Goal: Transaction & Acquisition: Obtain resource

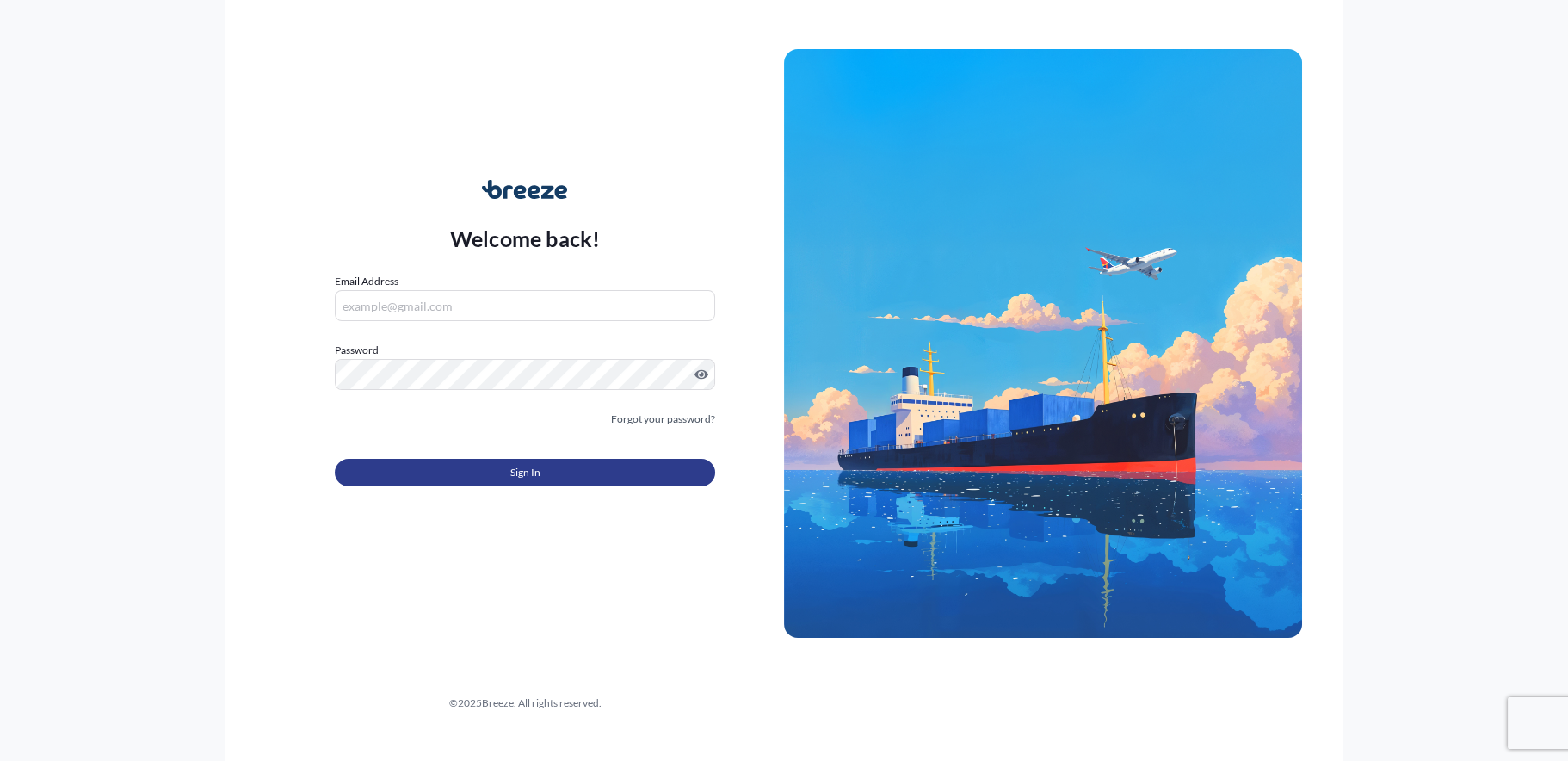
type input "[EMAIL_ADDRESS][DOMAIN_NAME]"
click at [534, 472] on span "Sign In" at bounding box center [525, 472] width 30 height 17
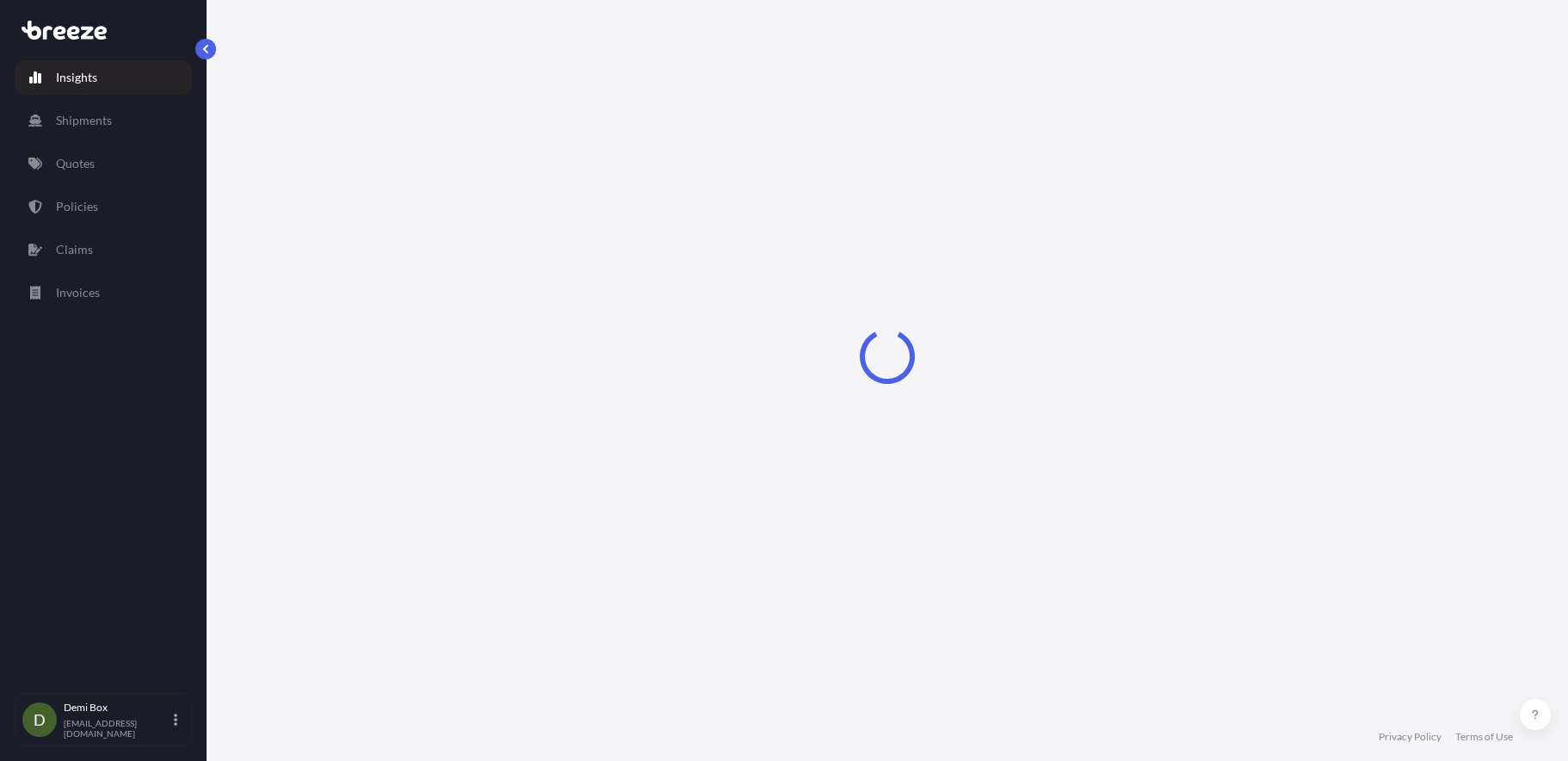
select select "2025"
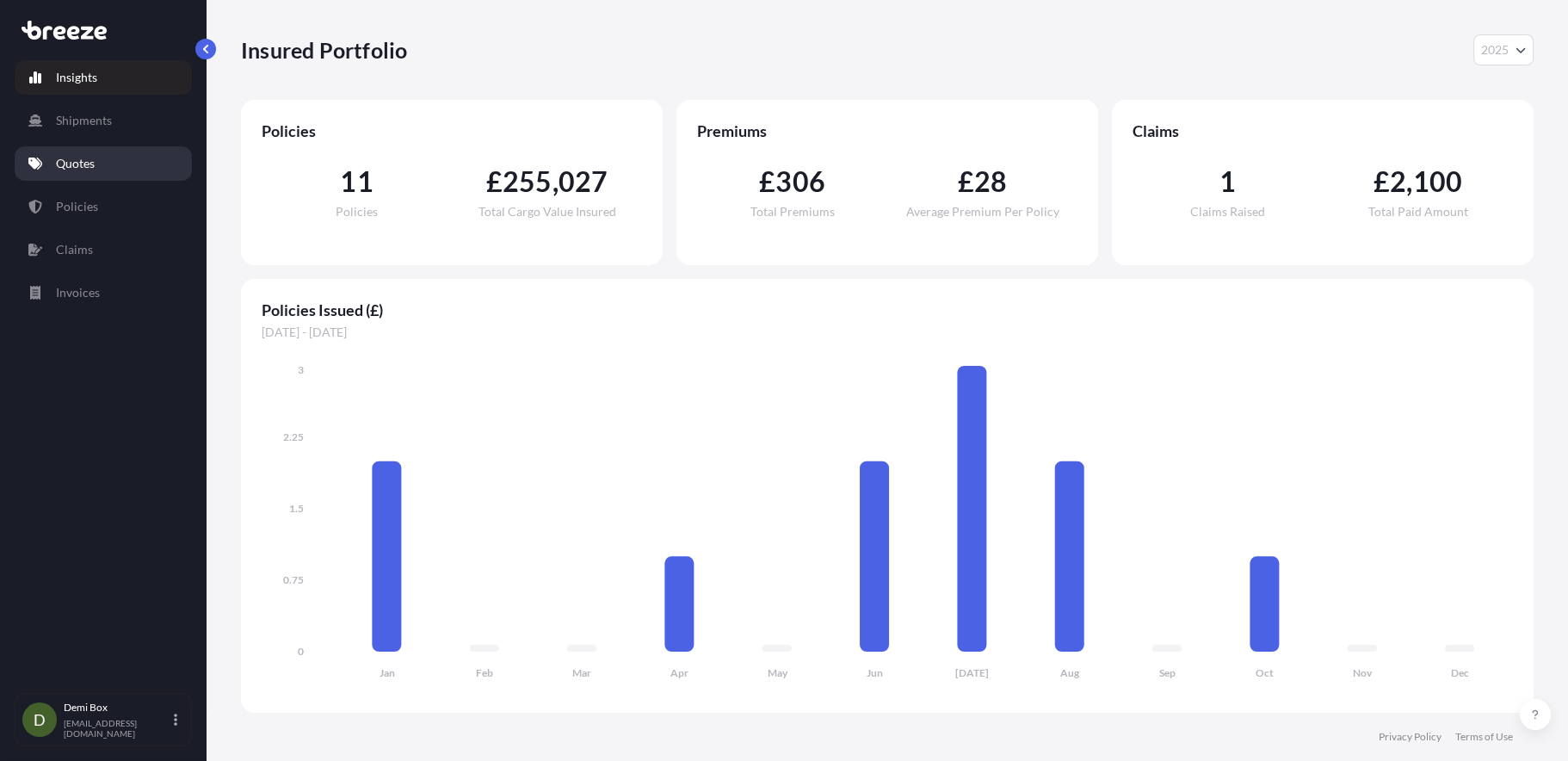
click at [78, 175] on link "Quotes" at bounding box center [104, 163] width 177 height 35
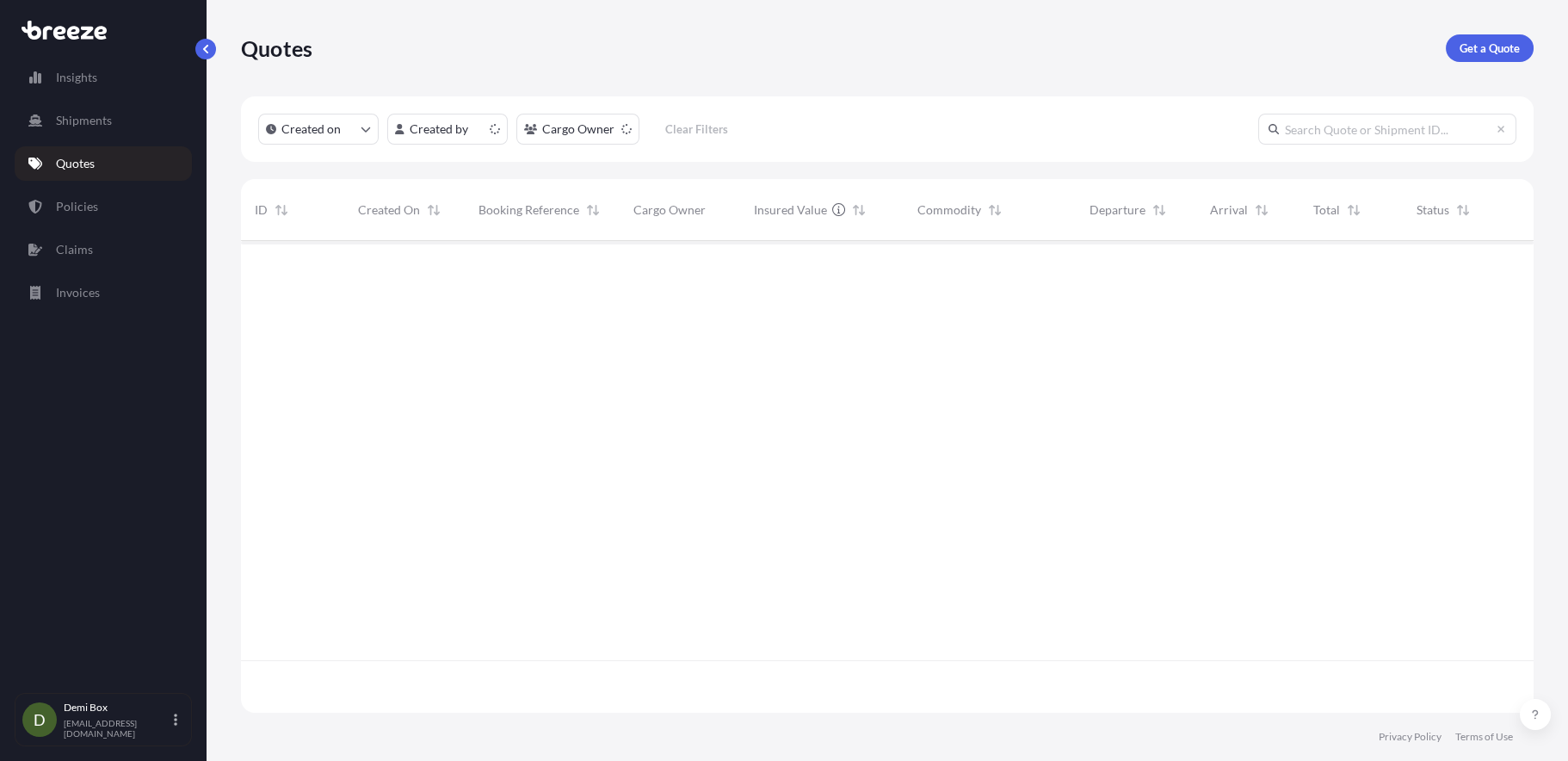
scroll to position [467, 1279]
click at [1492, 48] on p "Get a Quote" at bounding box center [1490, 48] width 61 height 17
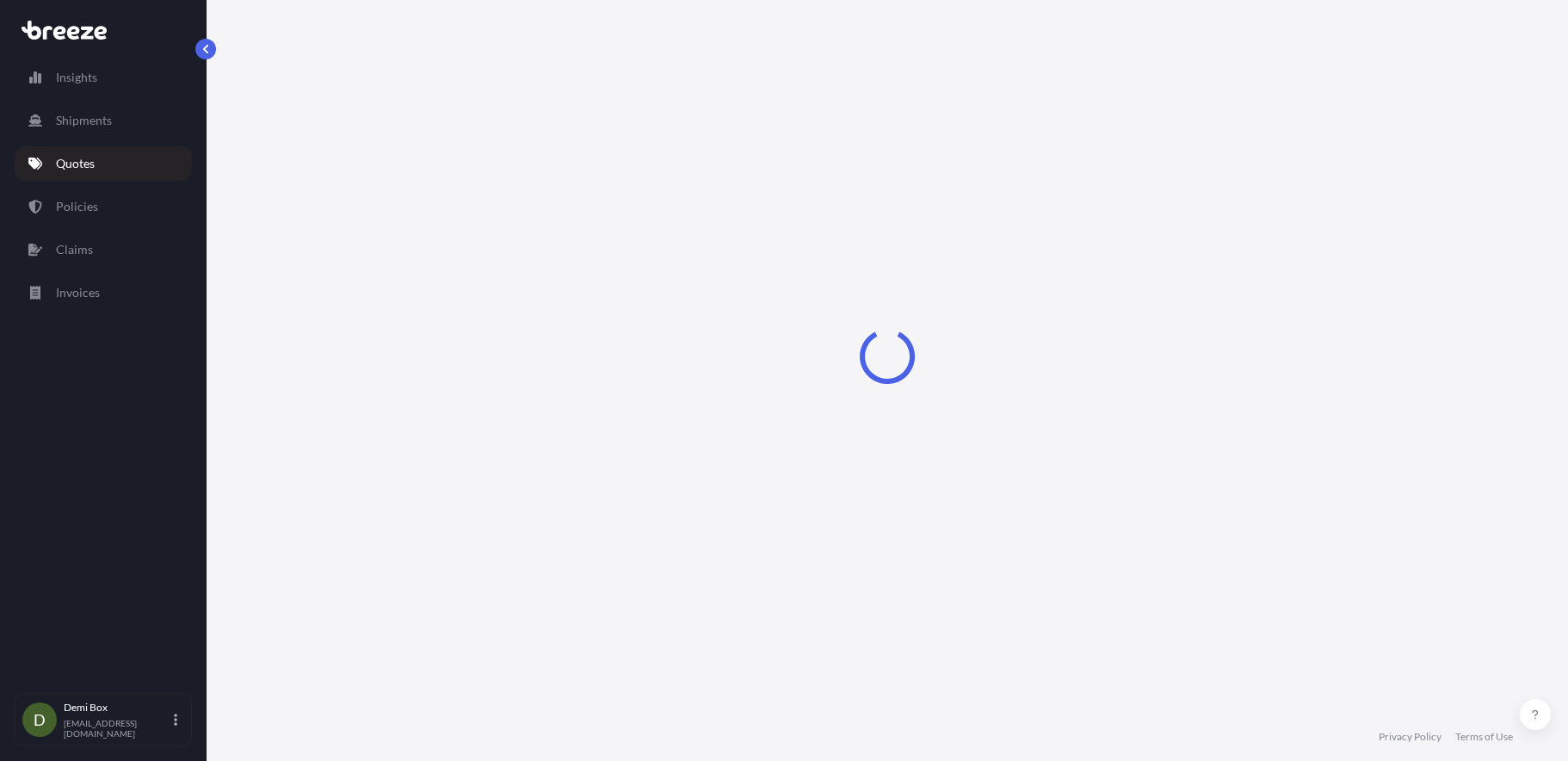
select select "Sea"
select select "1"
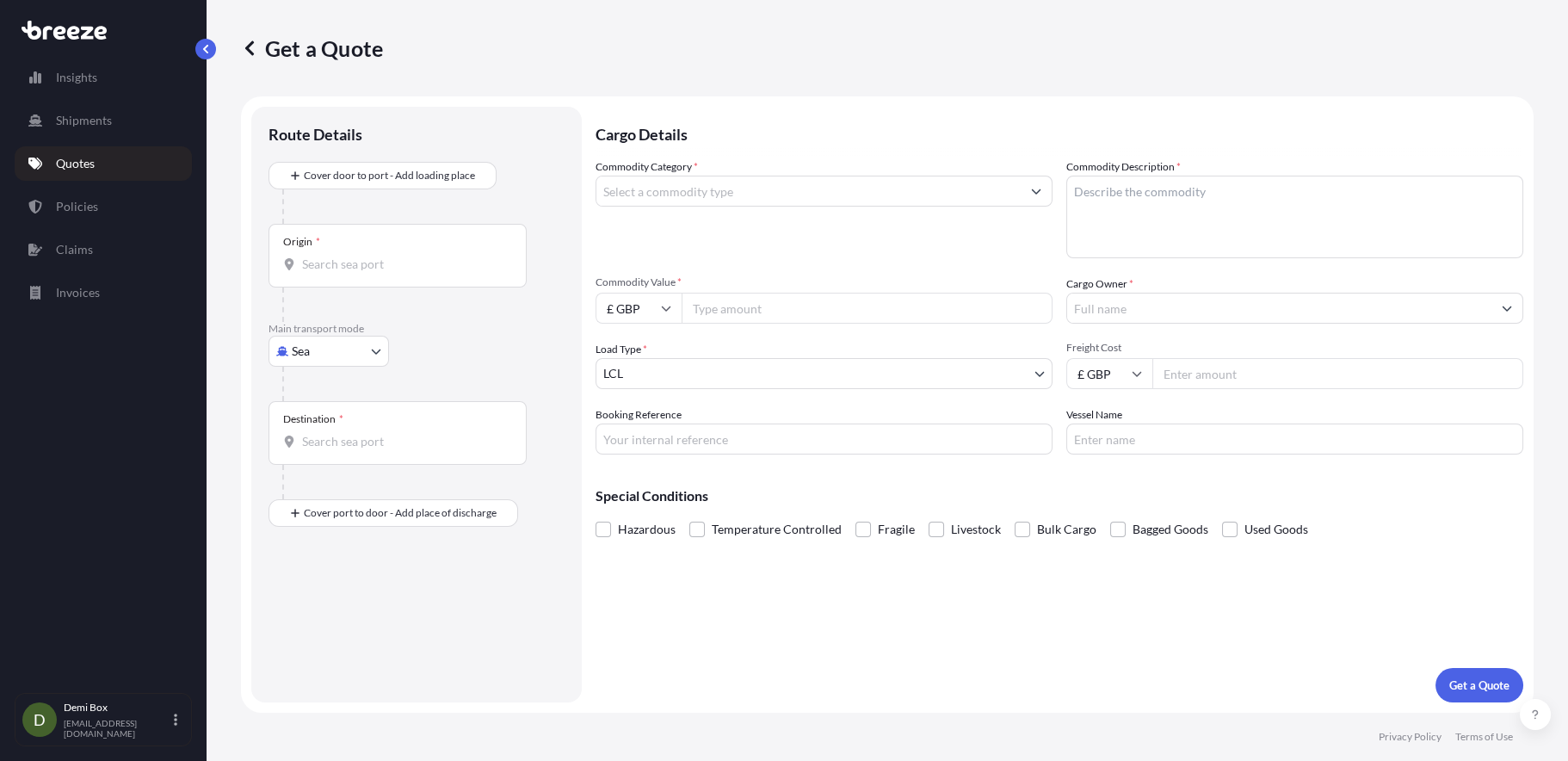
click at [340, 362] on body "Insights Shipments Quotes Policies Claims Invoices D Demi Box [EMAIL_ADDRESS][D…" at bounding box center [784, 380] width 1568 height 761
click at [315, 460] on span "Road" at bounding box center [315, 457] width 28 height 17
select select "Road"
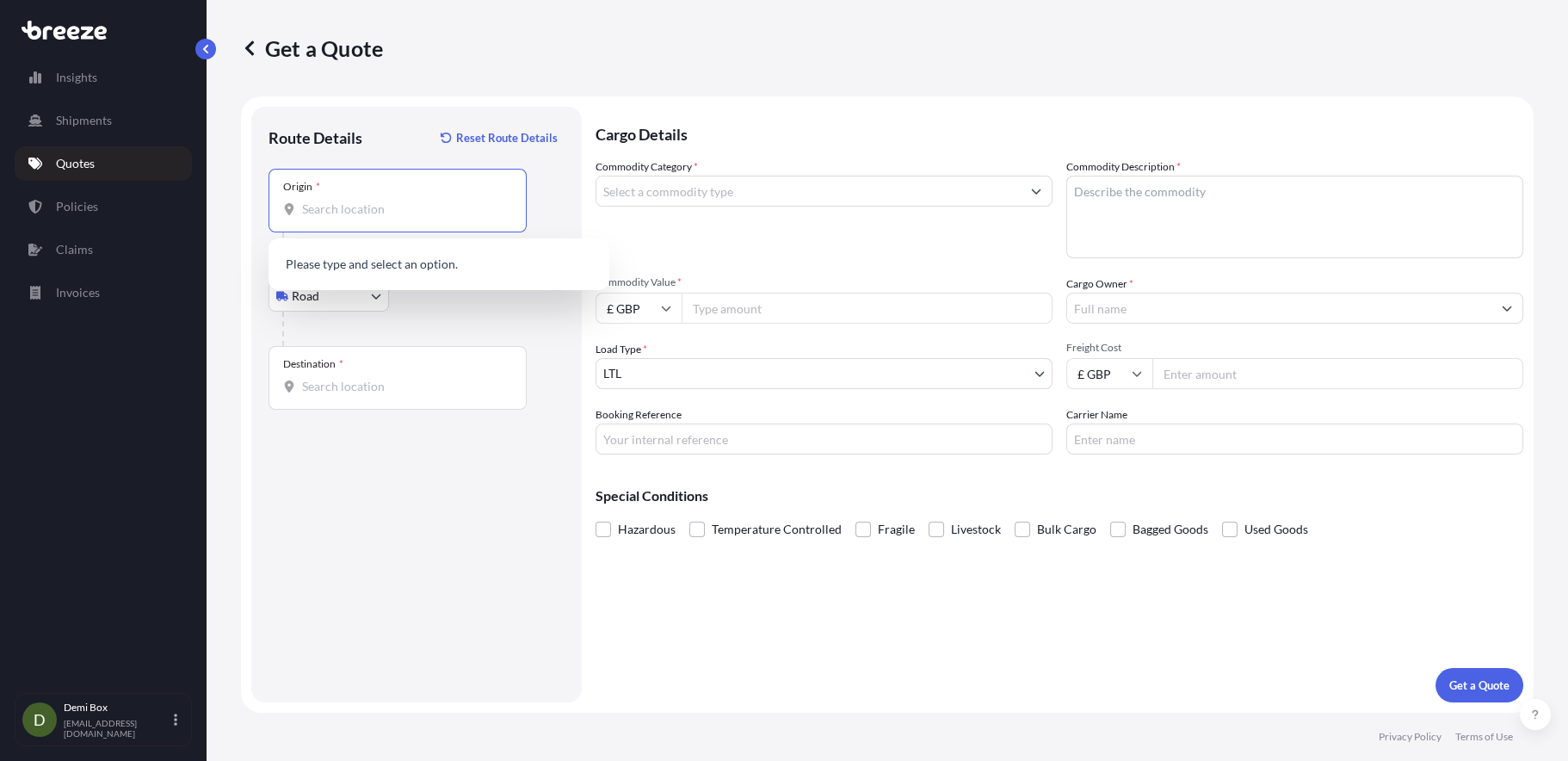
click at [358, 201] on input "Origin *" at bounding box center [404, 209] width 203 height 17
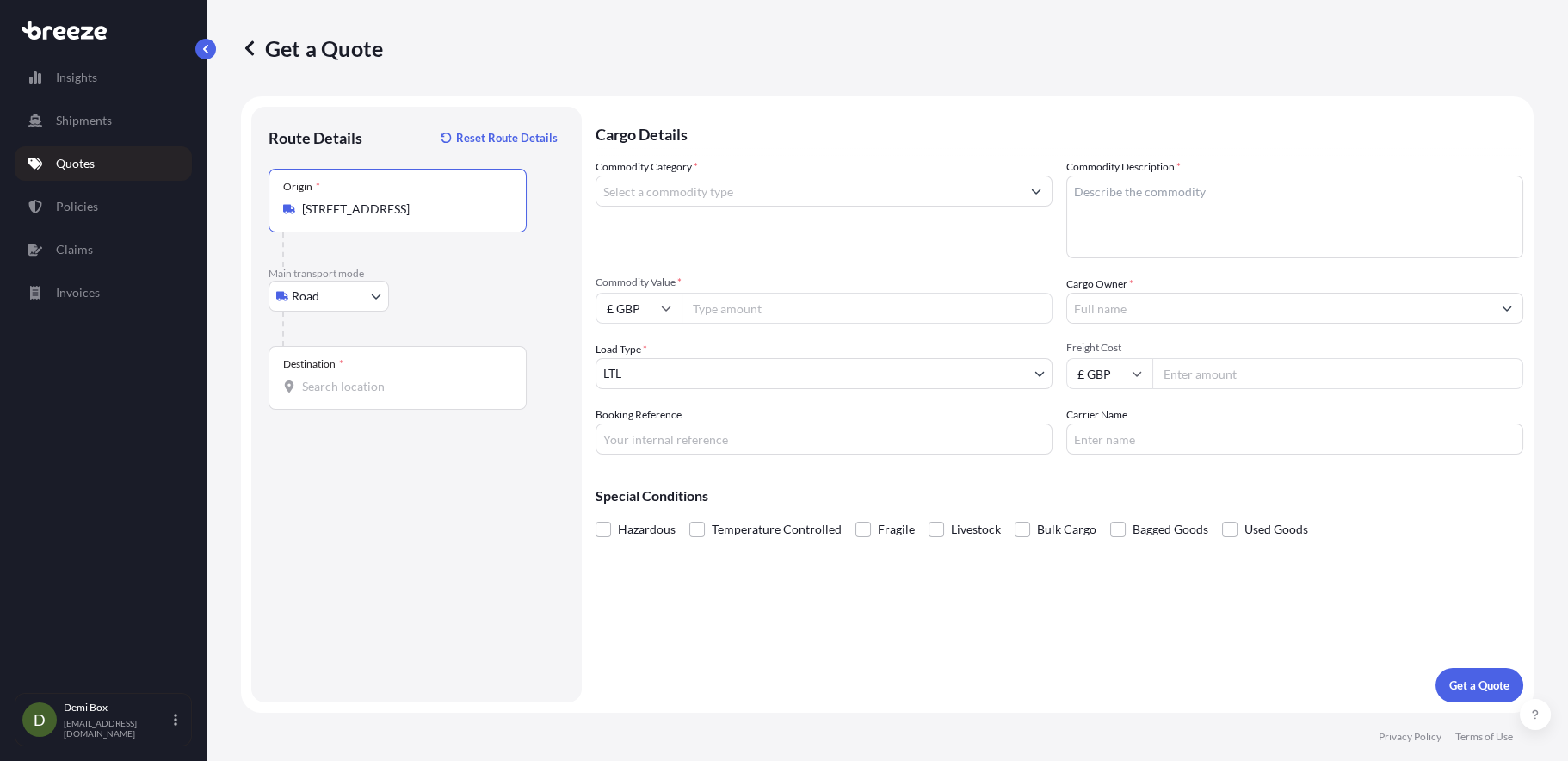
type input "[STREET_ADDRESS]"
click at [342, 388] on input "Destination *" at bounding box center [404, 386] width 203 height 17
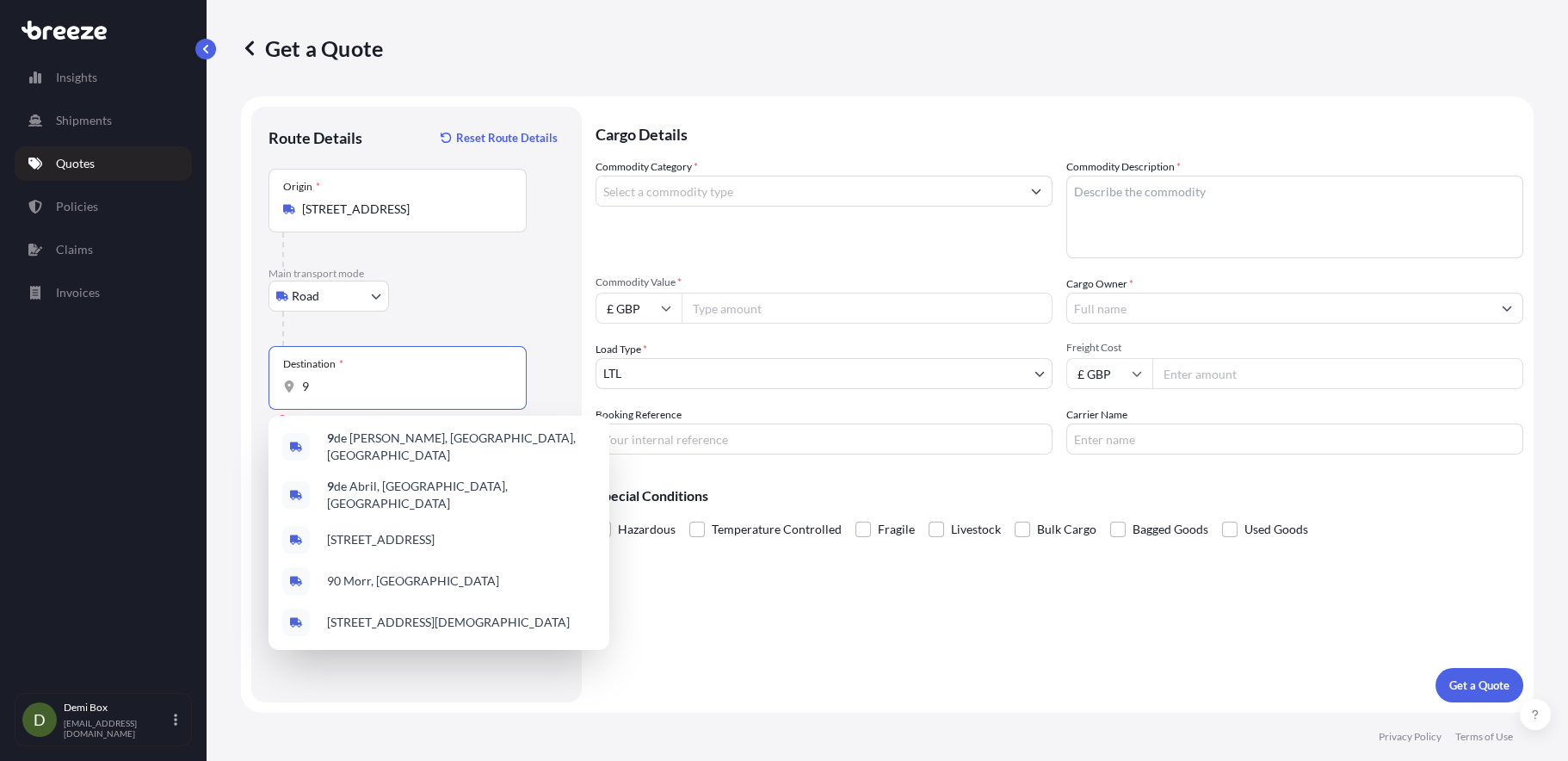
click at [372, 393] on input "9" at bounding box center [404, 386] width 203 height 17
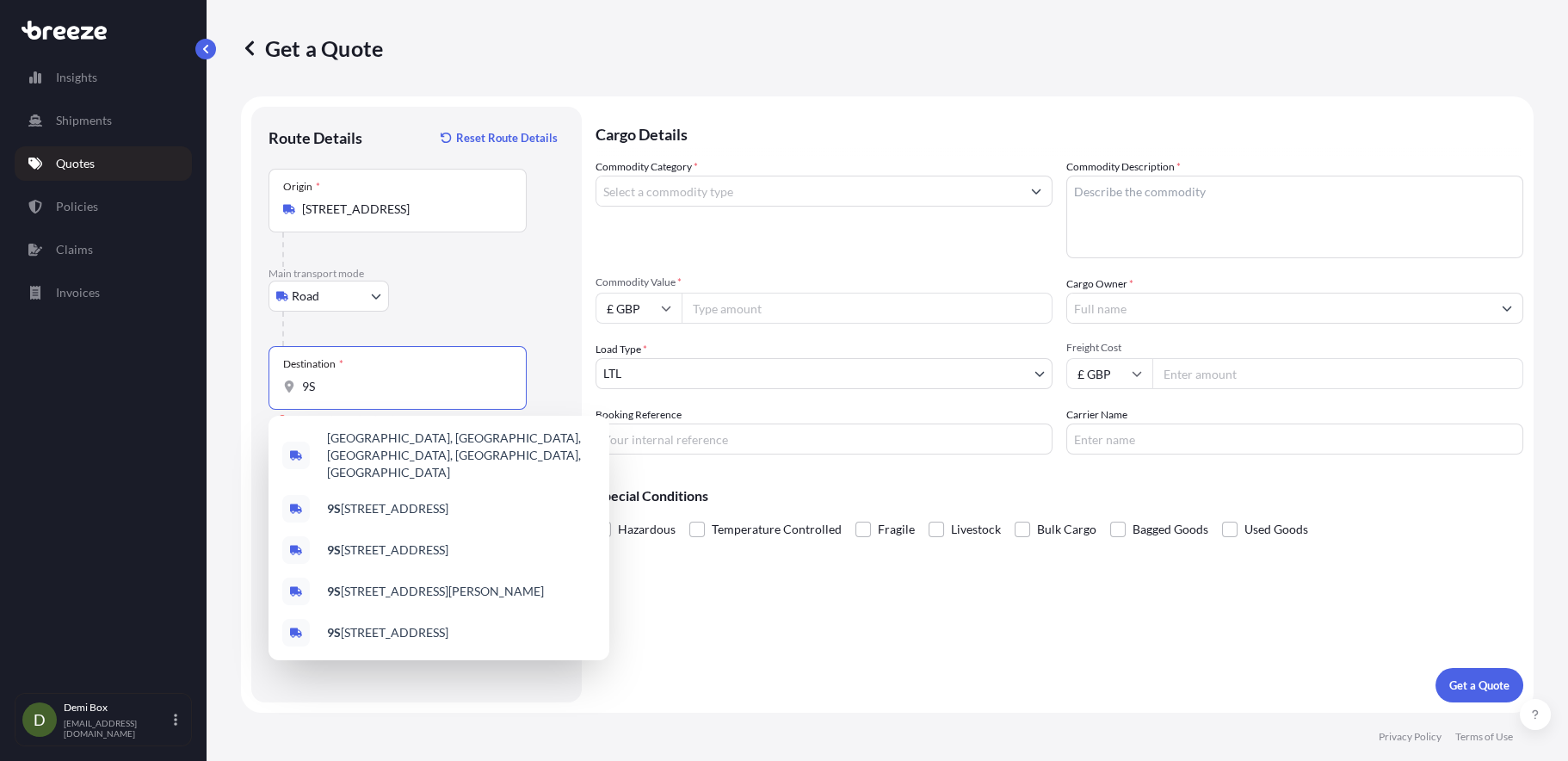
type input "9"
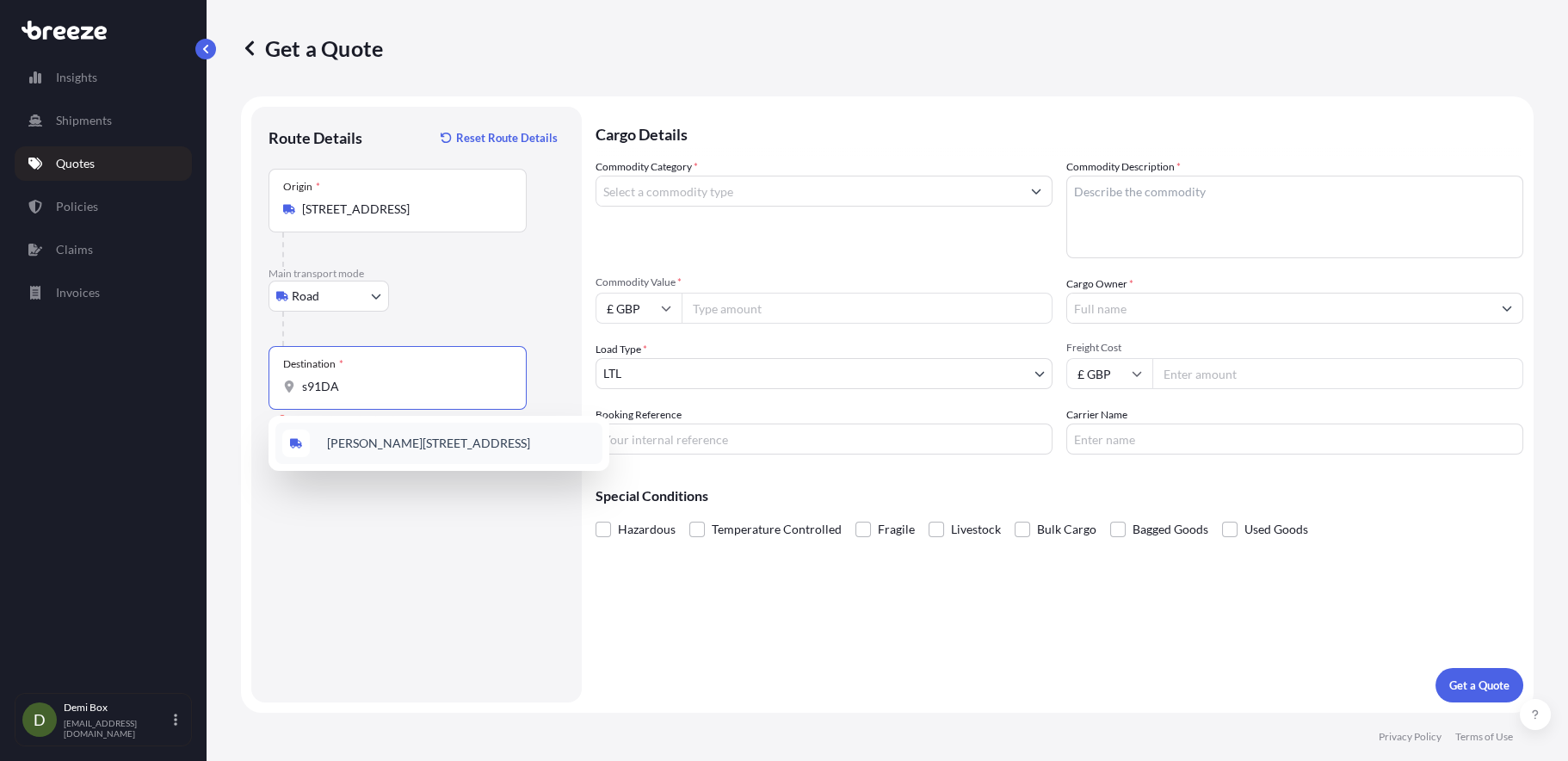
click at [400, 448] on span "[PERSON_NAME][STREET_ADDRESS]" at bounding box center [429, 443] width 203 height 17
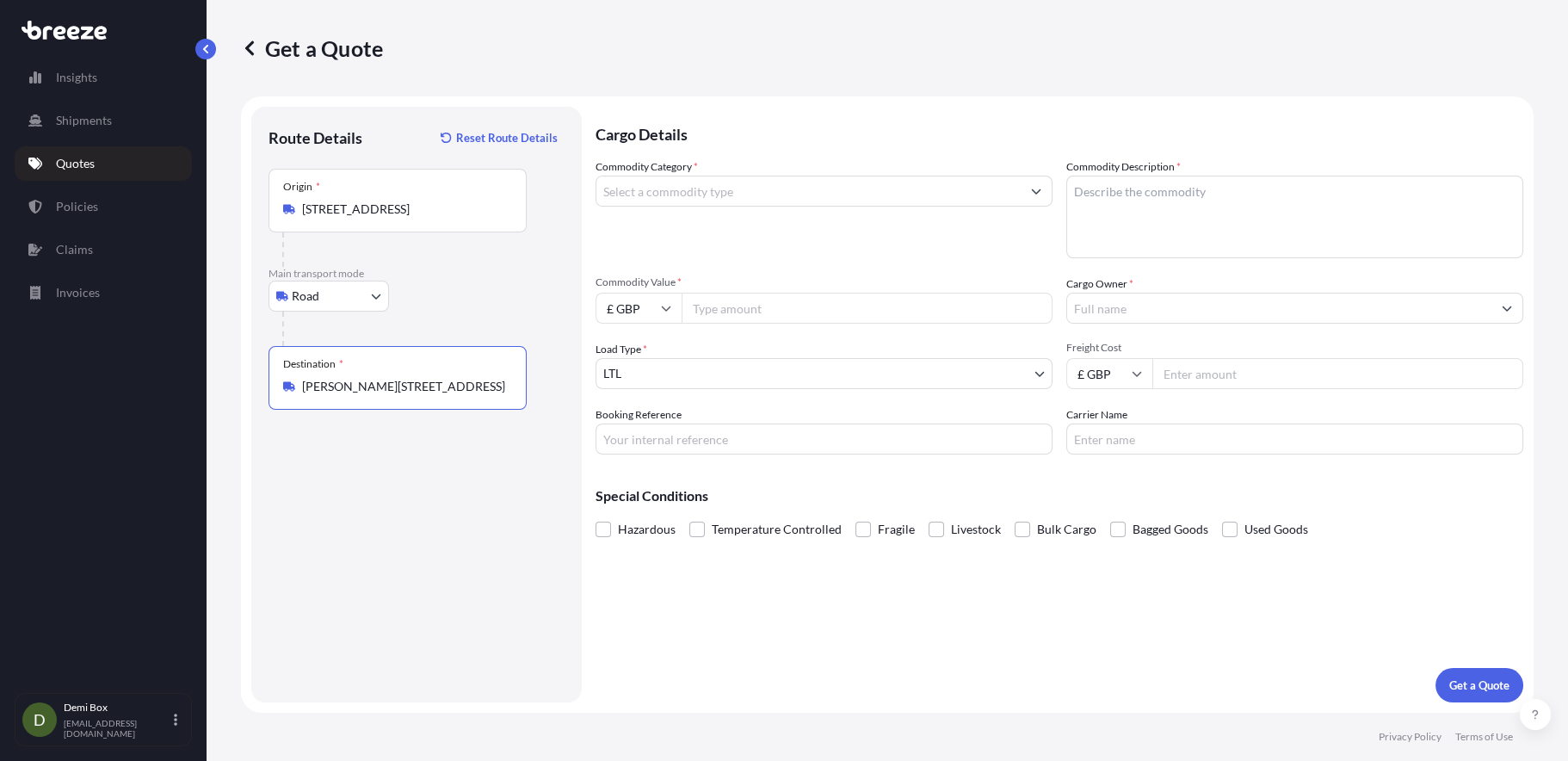
type input "[PERSON_NAME][STREET_ADDRESS]"
click at [695, 191] on input "Commodity Category *" at bounding box center [808, 190] width 424 height 31
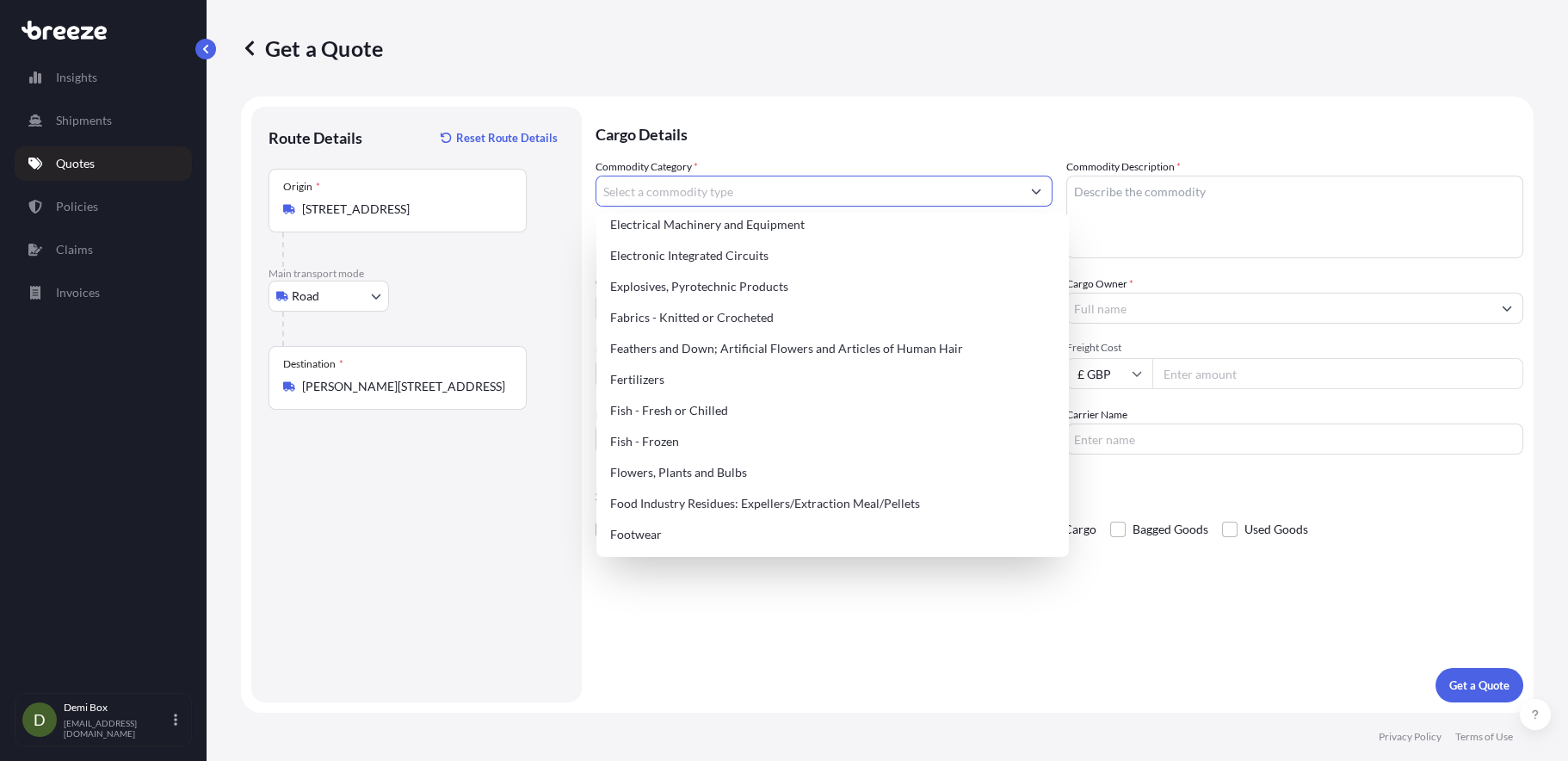
scroll to position [1205, 0]
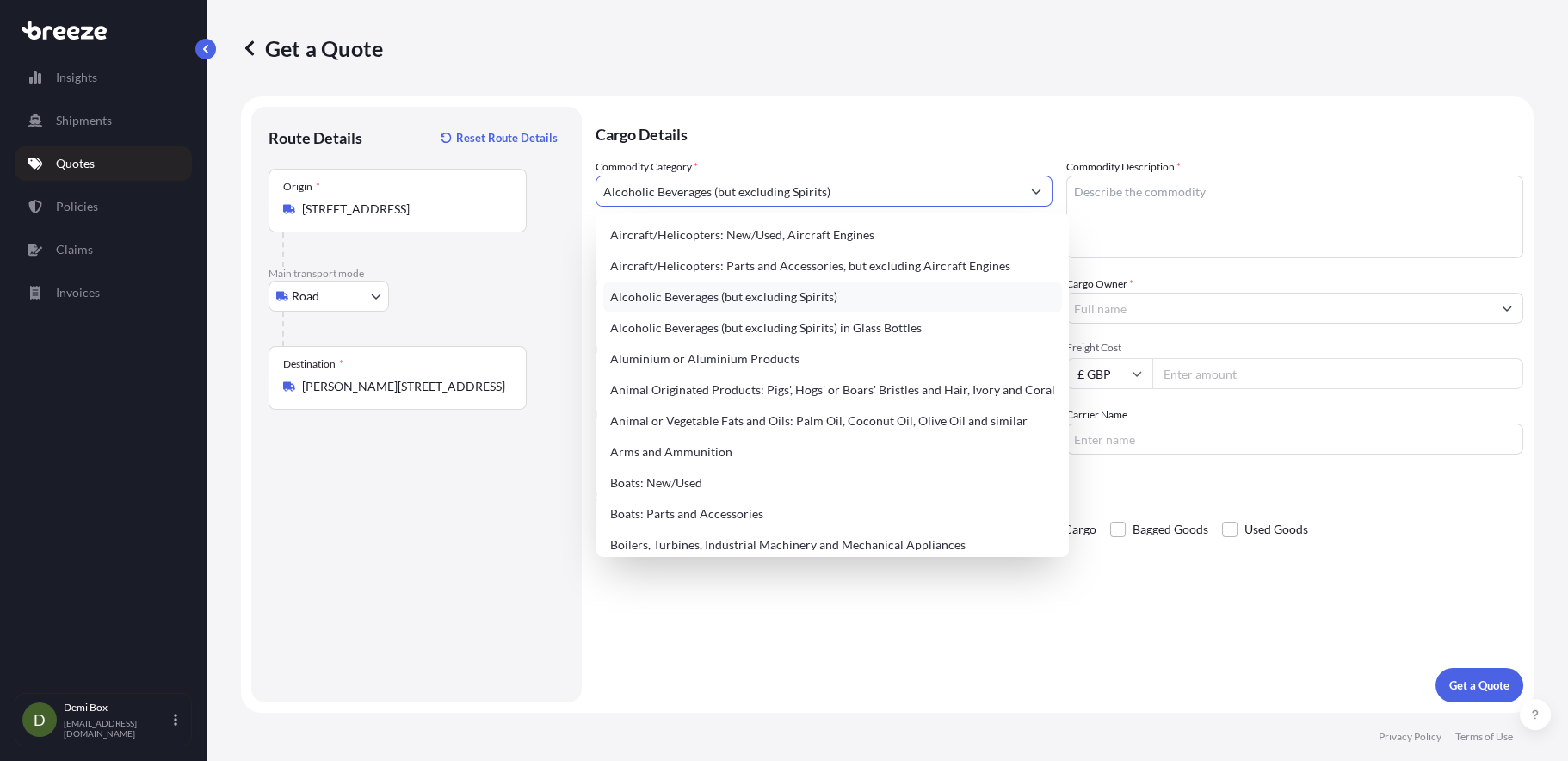
type input "Alcoholic Beverages (but excluding Spirits)"
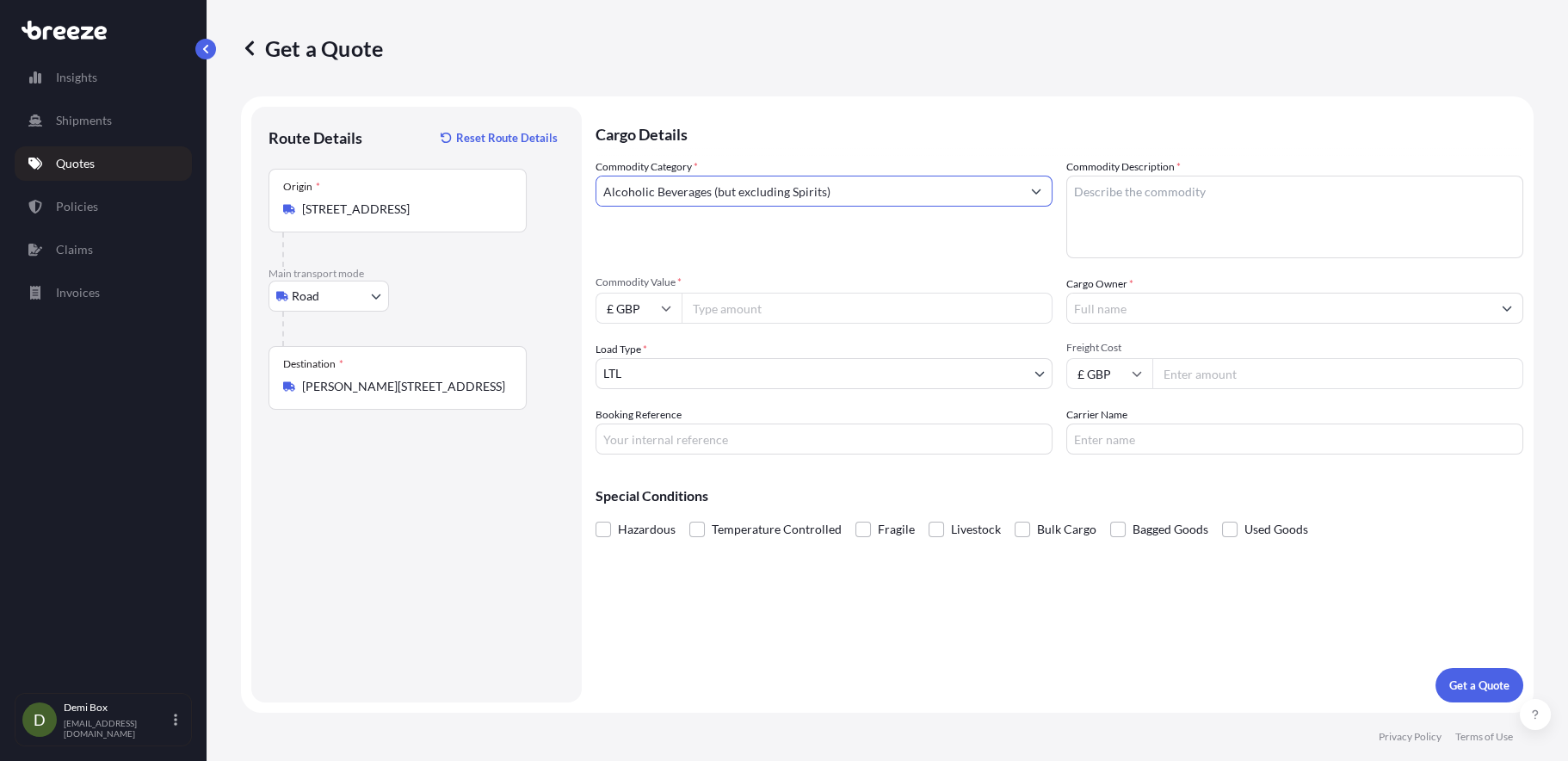
click at [744, 304] on input "Commodity Value *" at bounding box center [867, 308] width 371 height 31
click at [889, 190] on input "Alcoholic Beverages (but excluding Spirits)" at bounding box center [808, 190] width 424 height 31
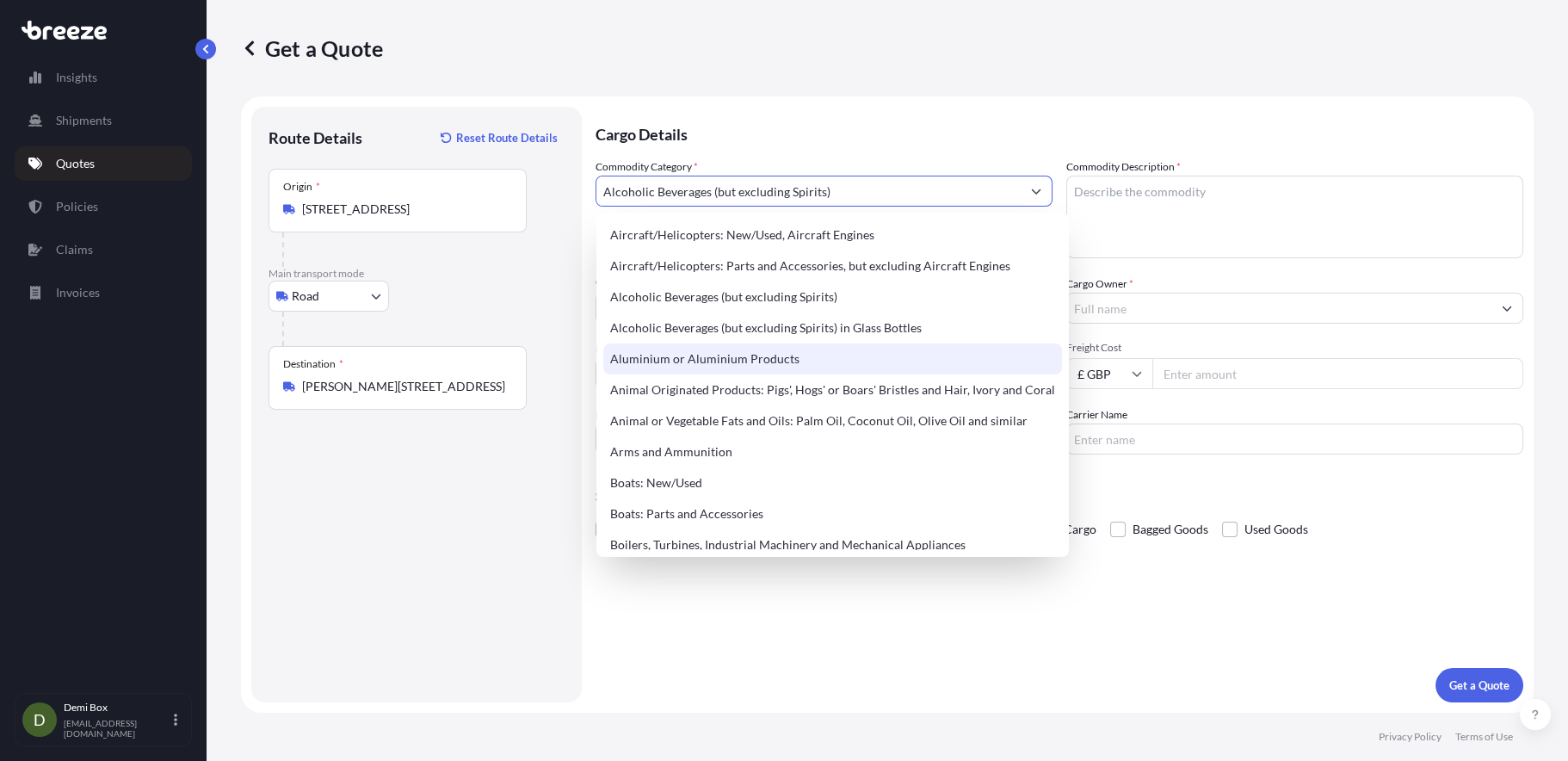
click at [1135, 618] on div "Cargo Details Commodity Category * Alcoholic Beverages (but excluding Spirits) …" at bounding box center [1059, 404] width 928 height 595
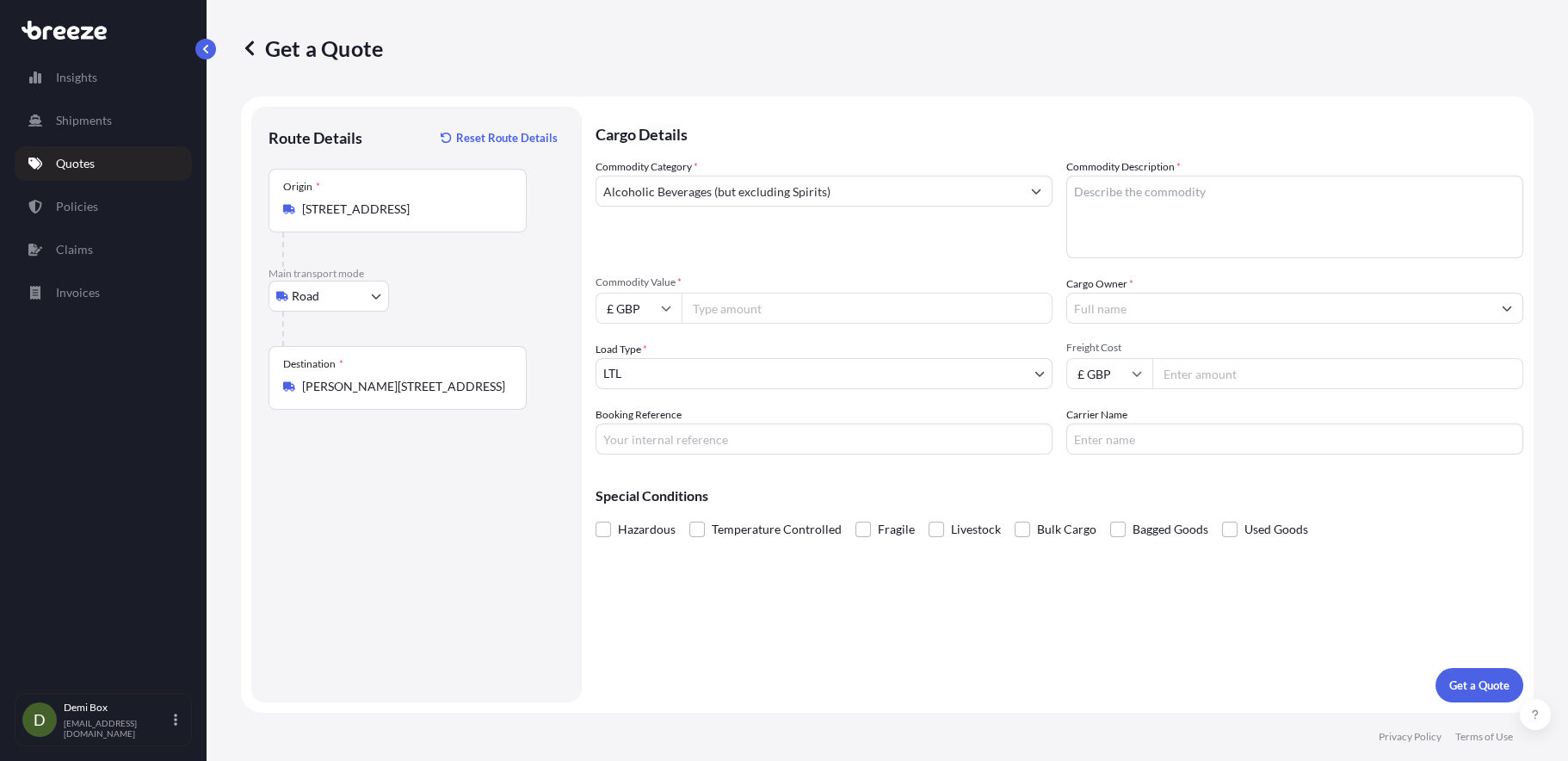
click at [1195, 361] on input "Freight Cost" at bounding box center [1338, 373] width 371 height 31
type input "74.05"
click at [885, 311] on input "Commodity Value *" at bounding box center [867, 308] width 371 height 31
type input "12000"
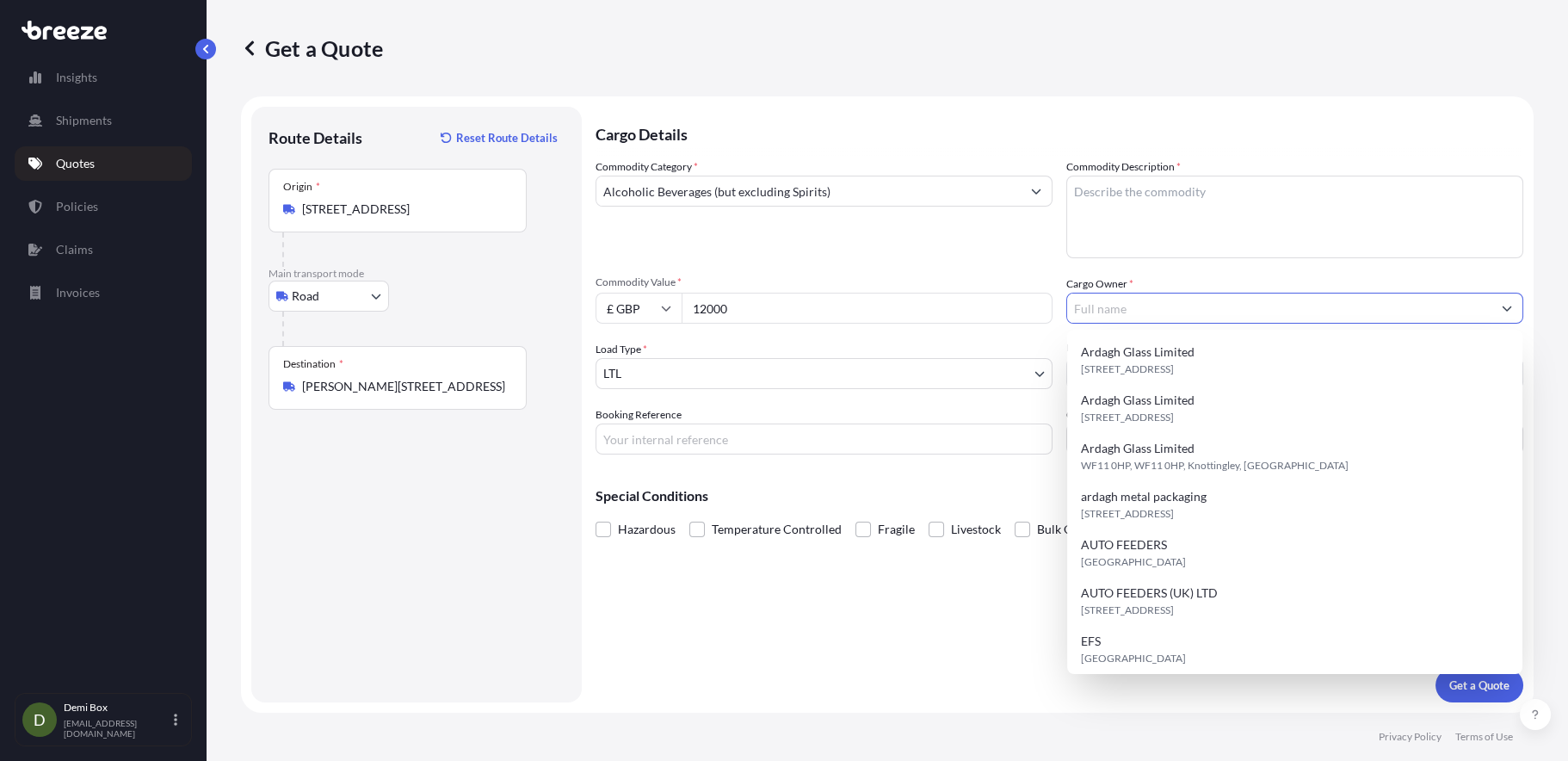
click at [1139, 297] on input "Cargo Owner *" at bounding box center [1279, 308] width 424 height 31
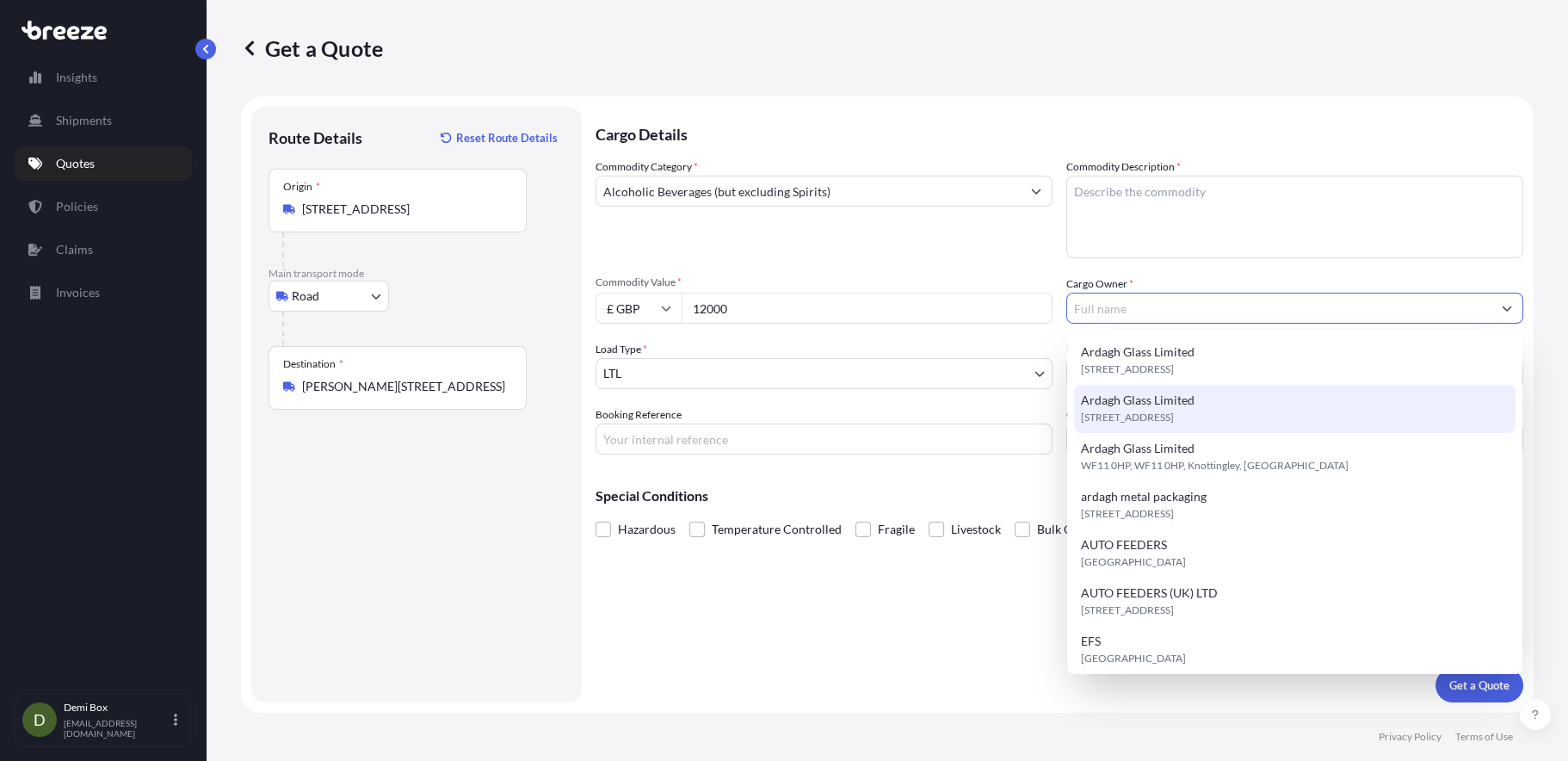
scroll to position [86, 0]
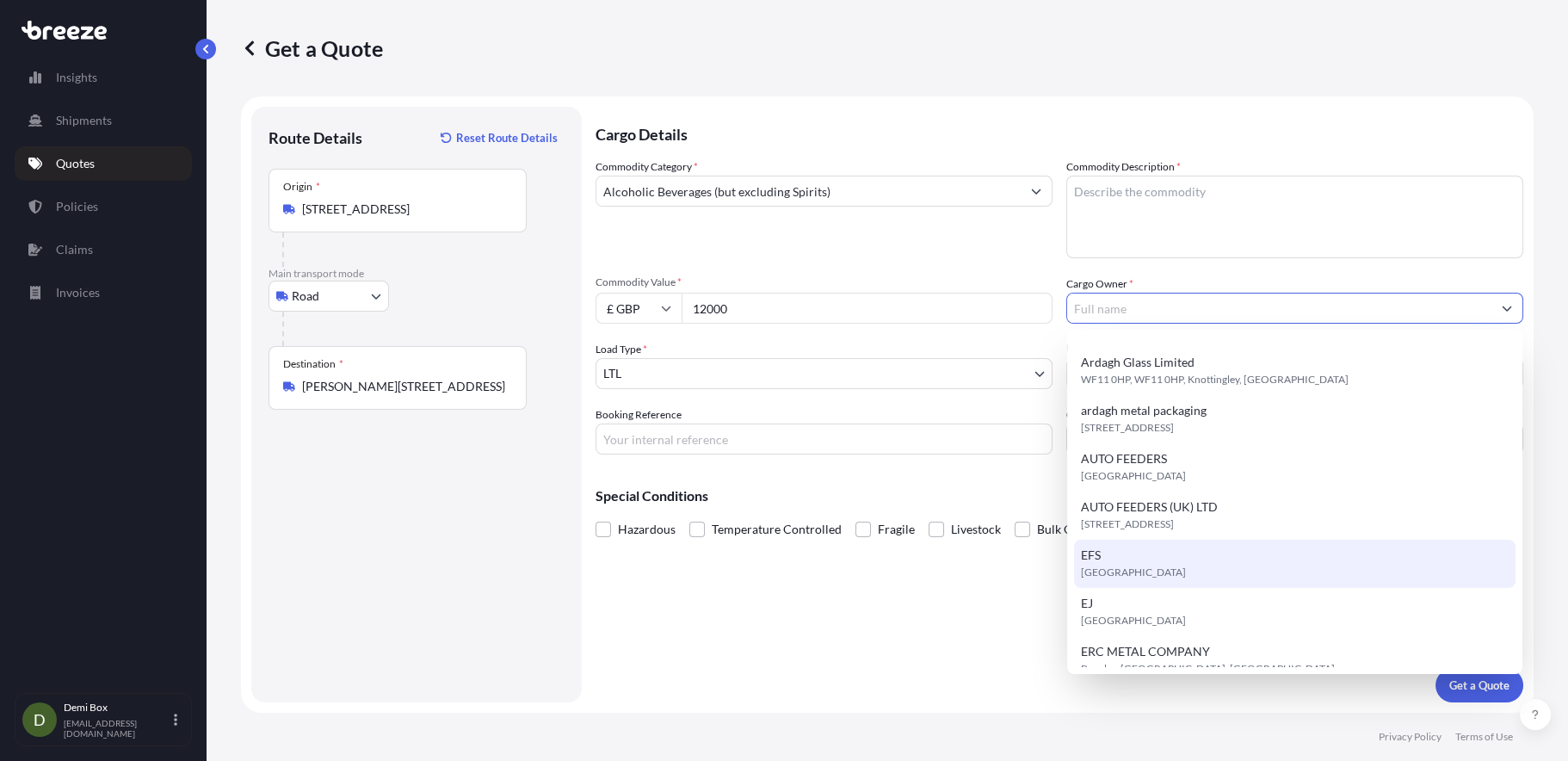
click at [1114, 572] on span "[GEOGRAPHIC_DATA]" at bounding box center [1133, 572] width 105 height 17
type input "EFS"
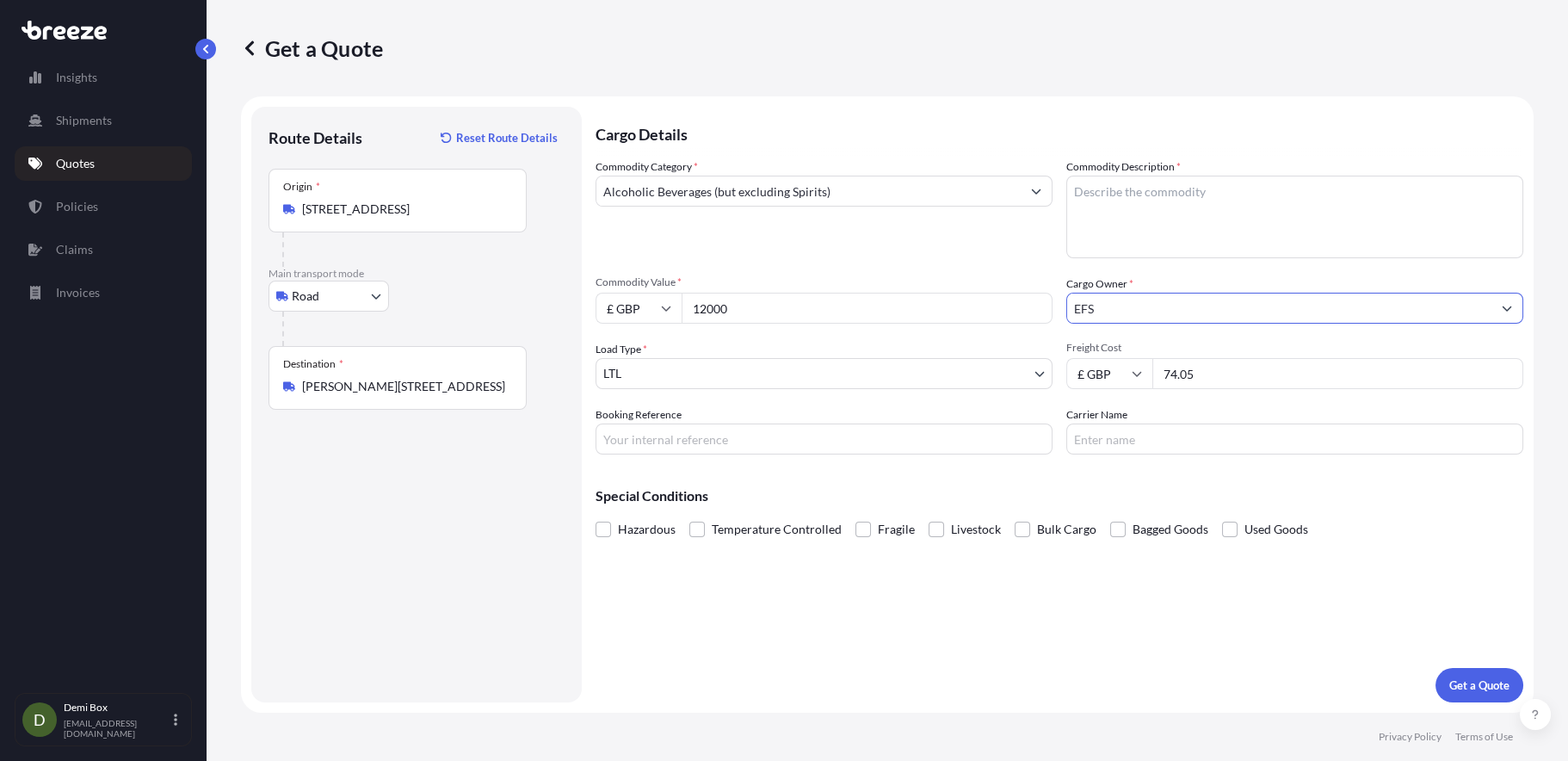
click at [895, 195] on input "Alcoholic Beverages (but excluding Spirits)" at bounding box center [808, 190] width 424 height 31
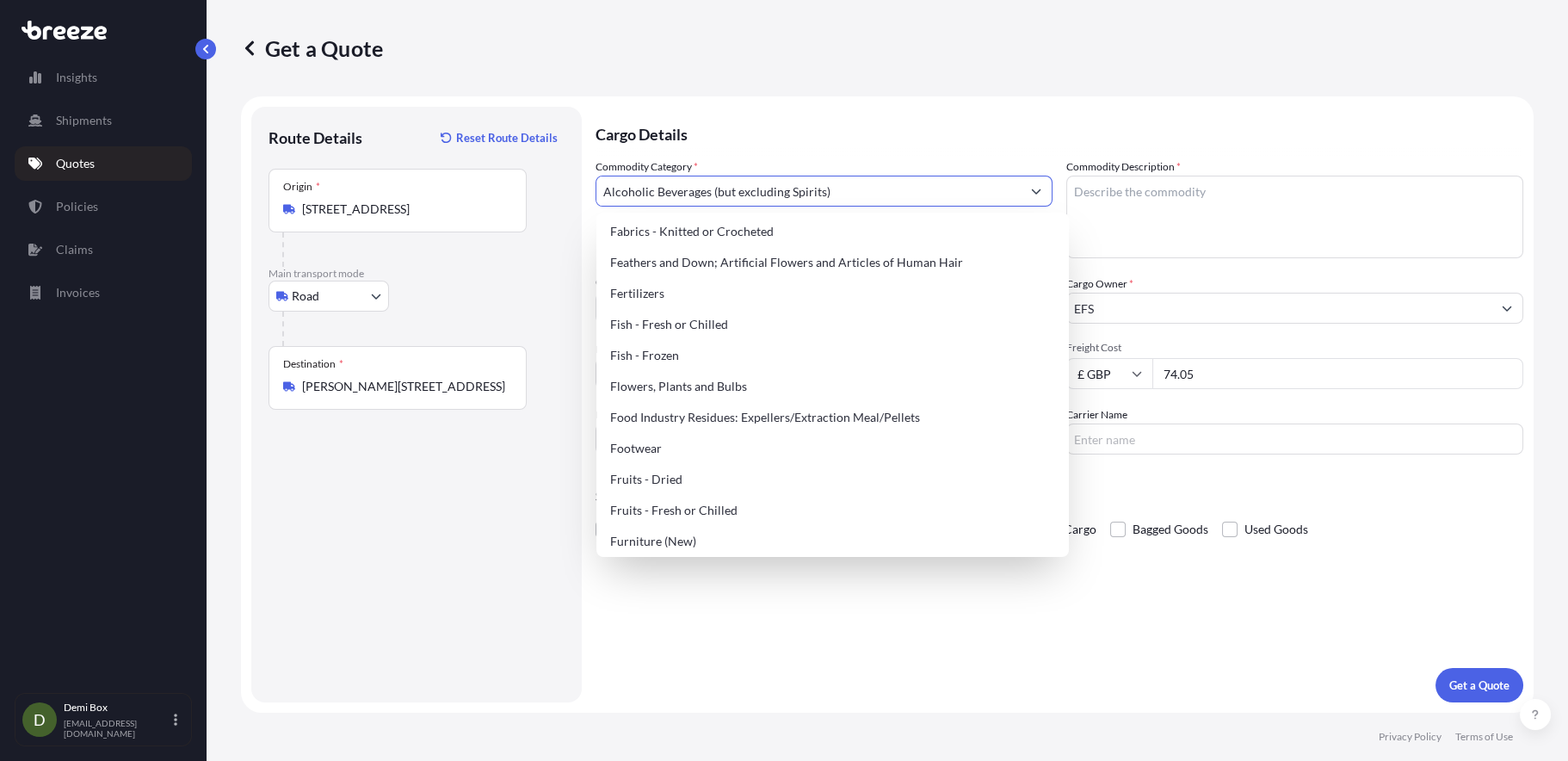
scroll to position [1549, 0]
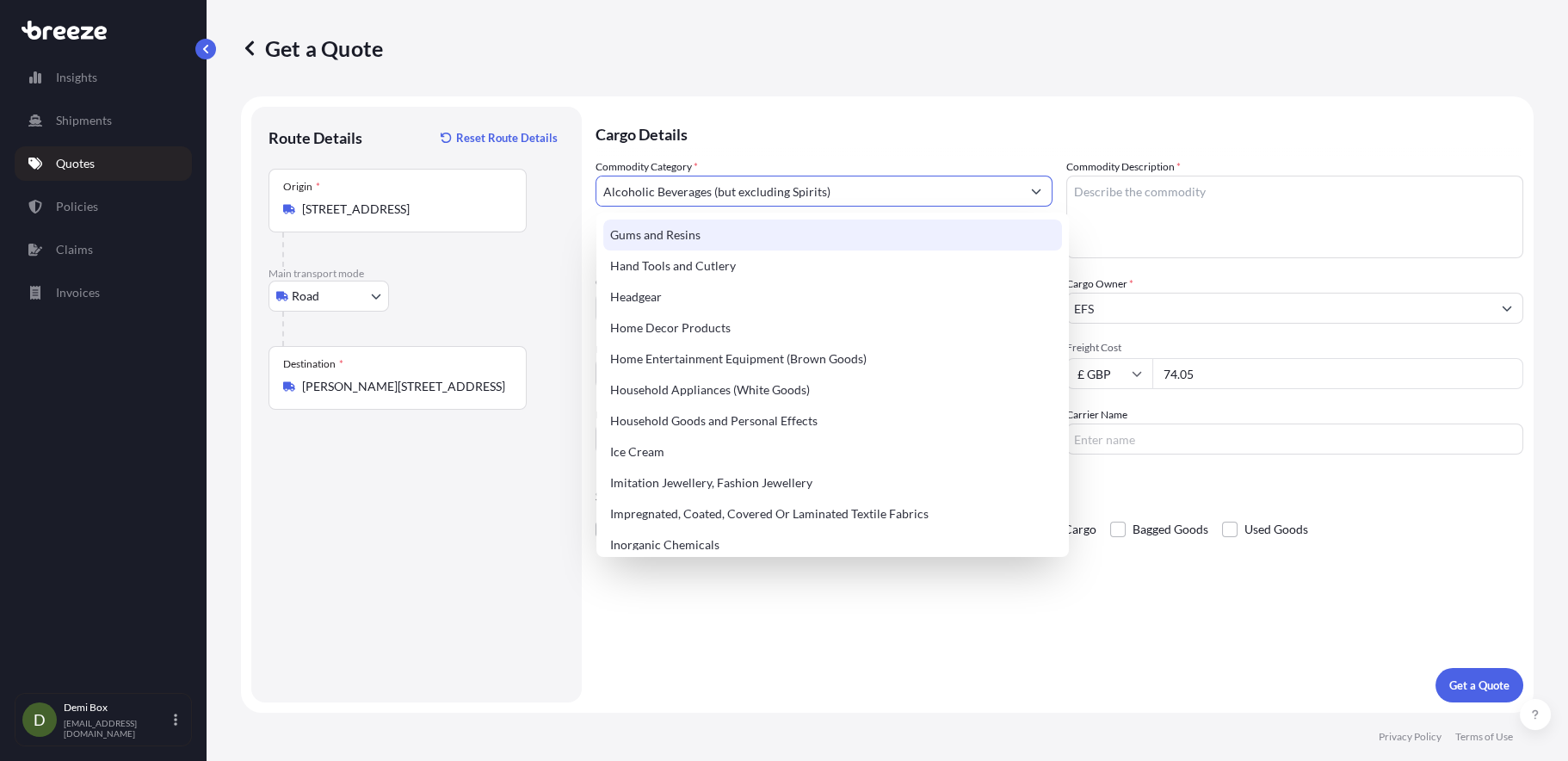
drag, startPoint x: 853, startPoint y: 184, endPoint x: 563, endPoint y: 175, distance: 290.1
click at [563, 175] on form "Route Details Reset Route Details Place of loading Road Road Rail Origin * Burn…" at bounding box center [887, 404] width 1293 height 616
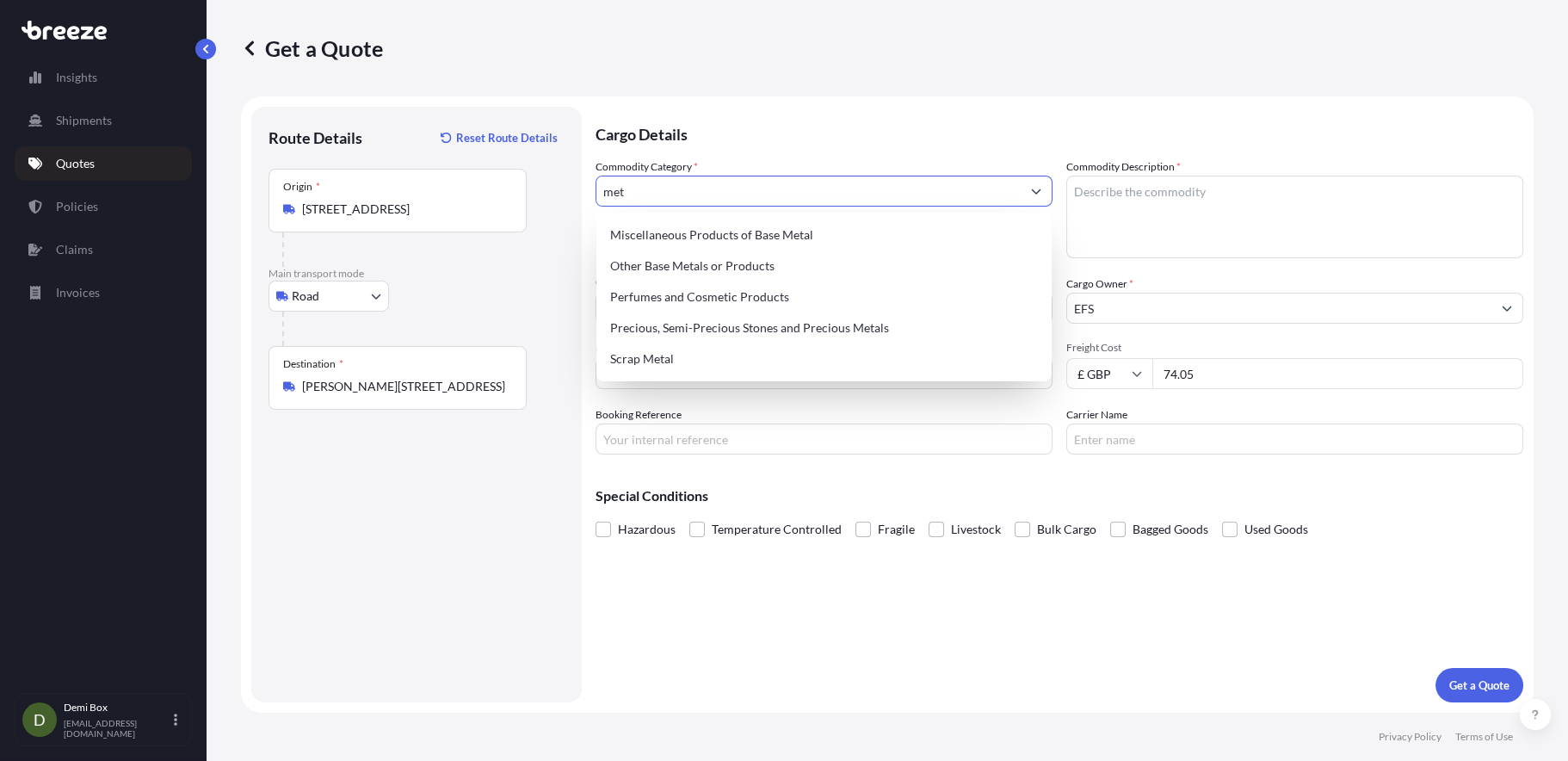
scroll to position [0, 0]
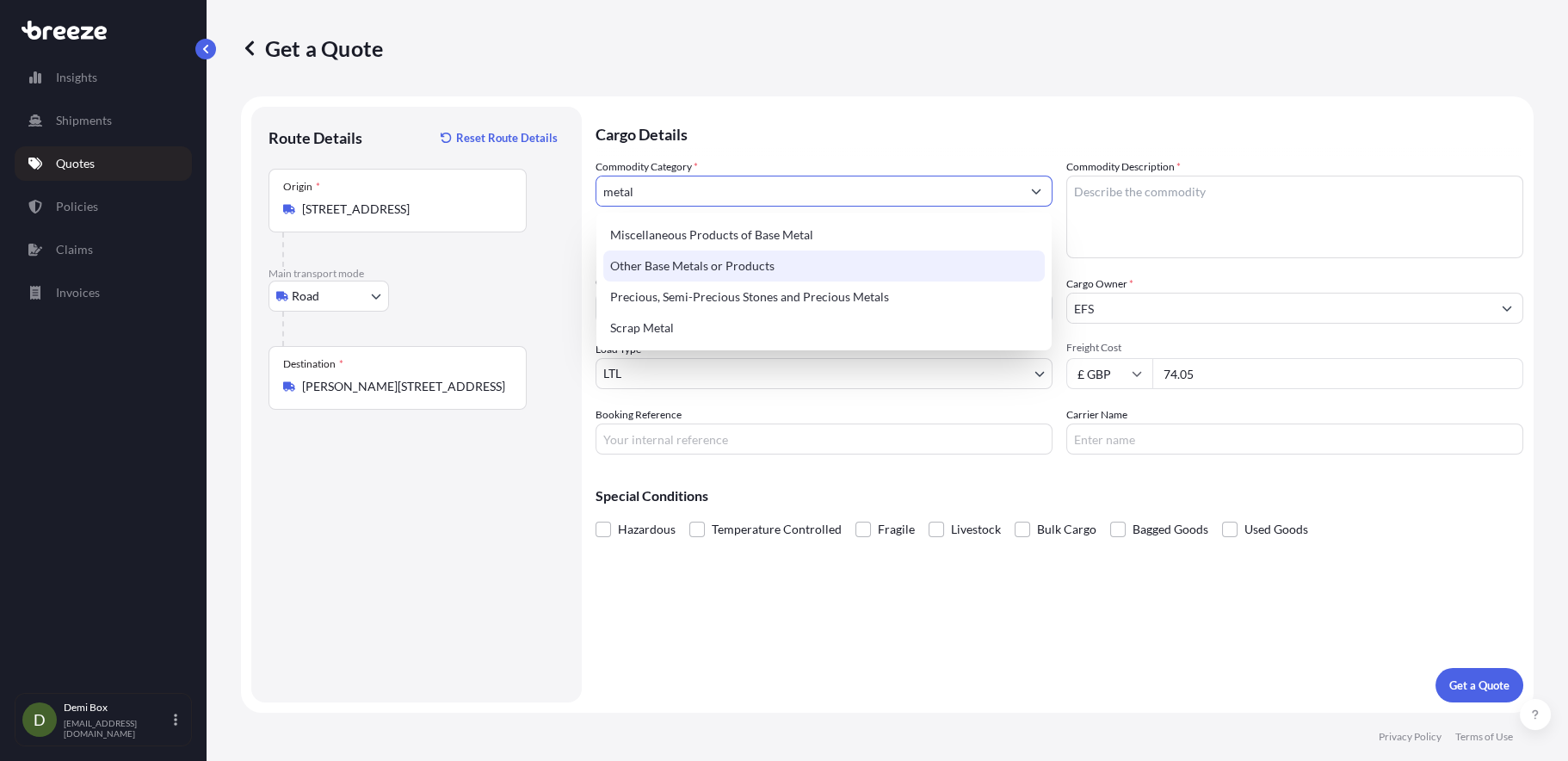
click at [715, 268] on div "Other Base Metals or Products" at bounding box center [824, 265] width 441 height 31
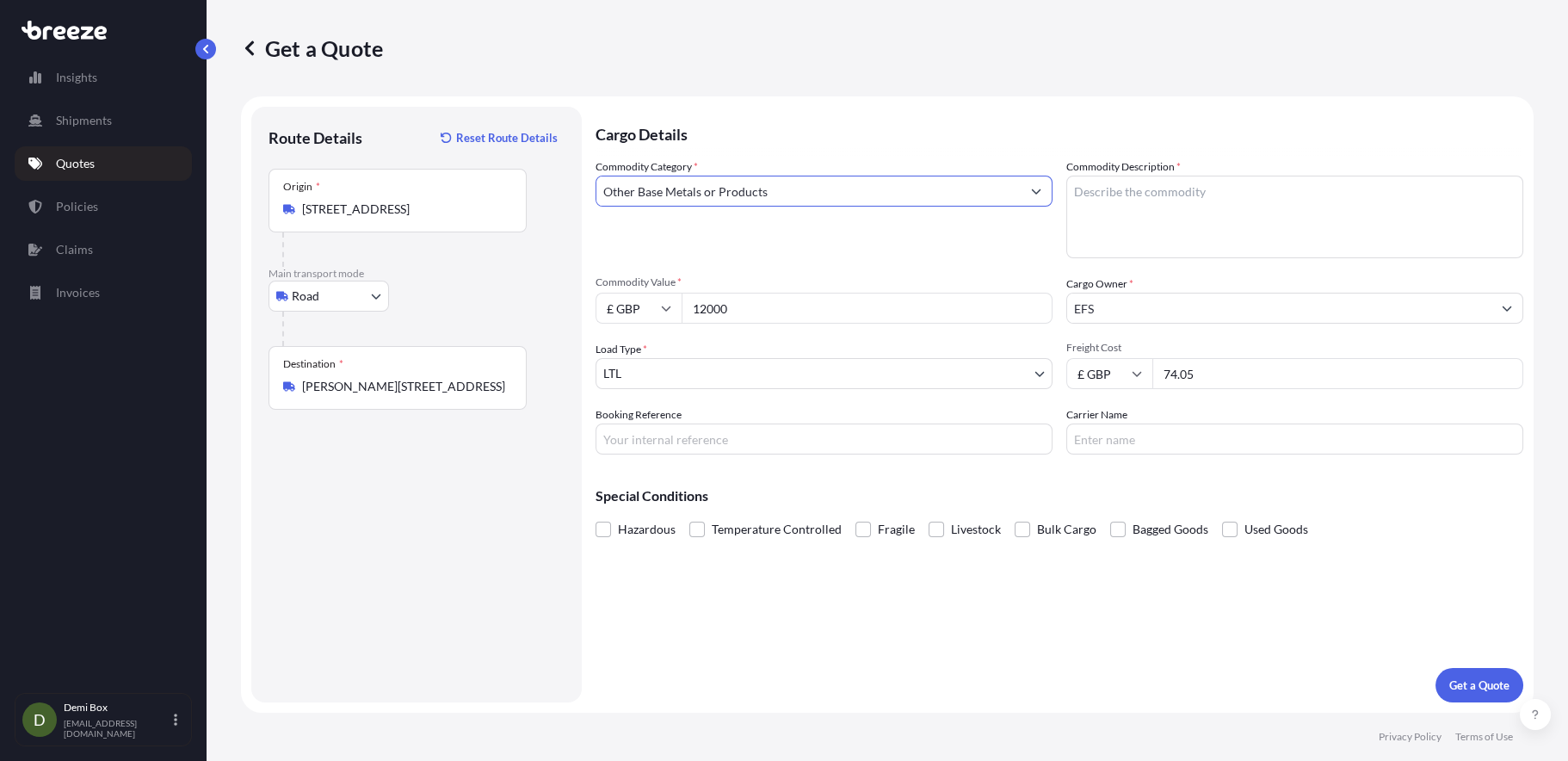
type input "Other Base Metals or Products"
click at [1131, 217] on textarea "Commodity Description *" at bounding box center [1295, 216] width 457 height 83
type textarea "metal"
click at [1472, 676] on p "Get a Quote" at bounding box center [1479, 685] width 61 height 17
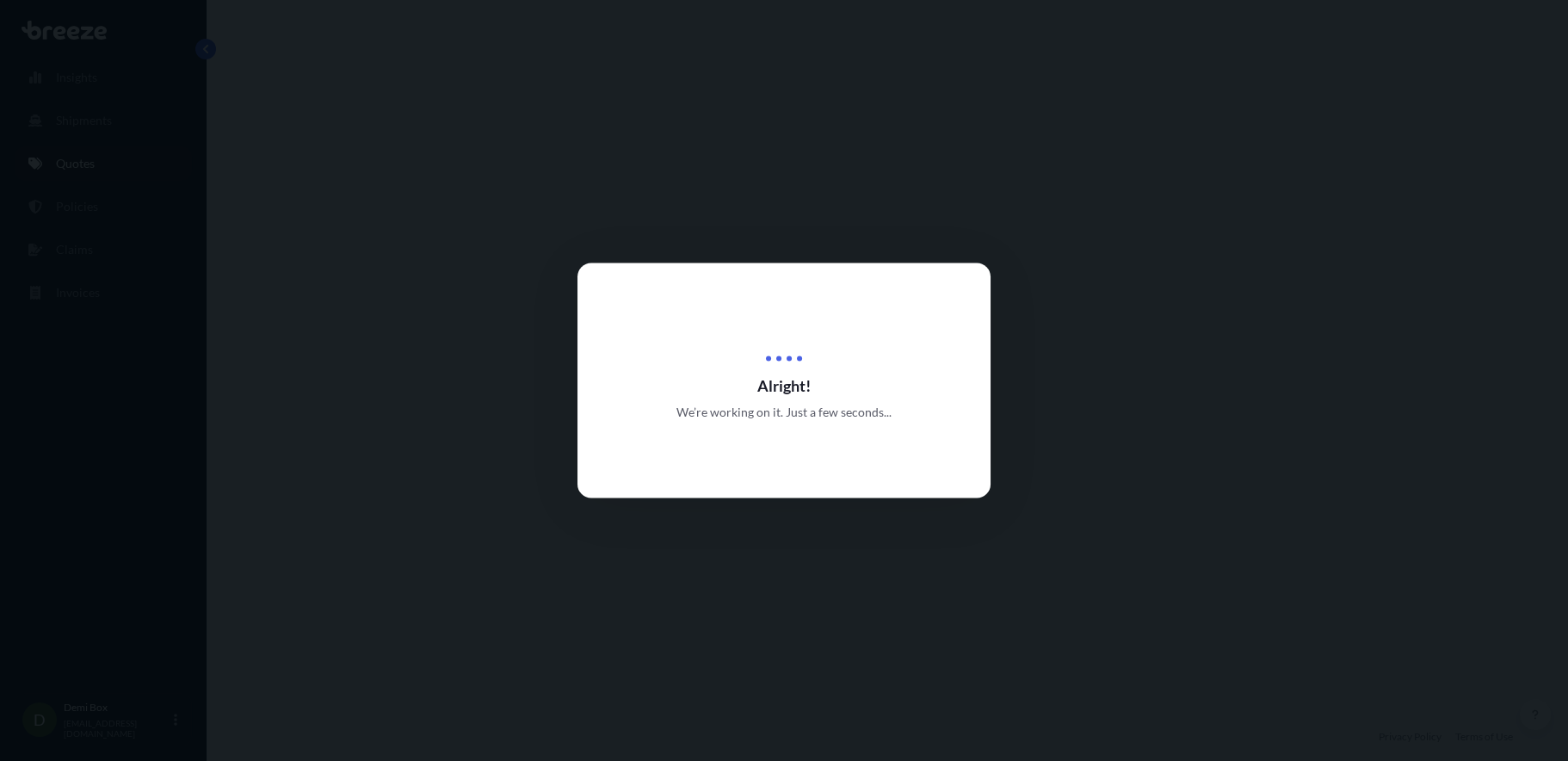
select select "Road"
select select "1"
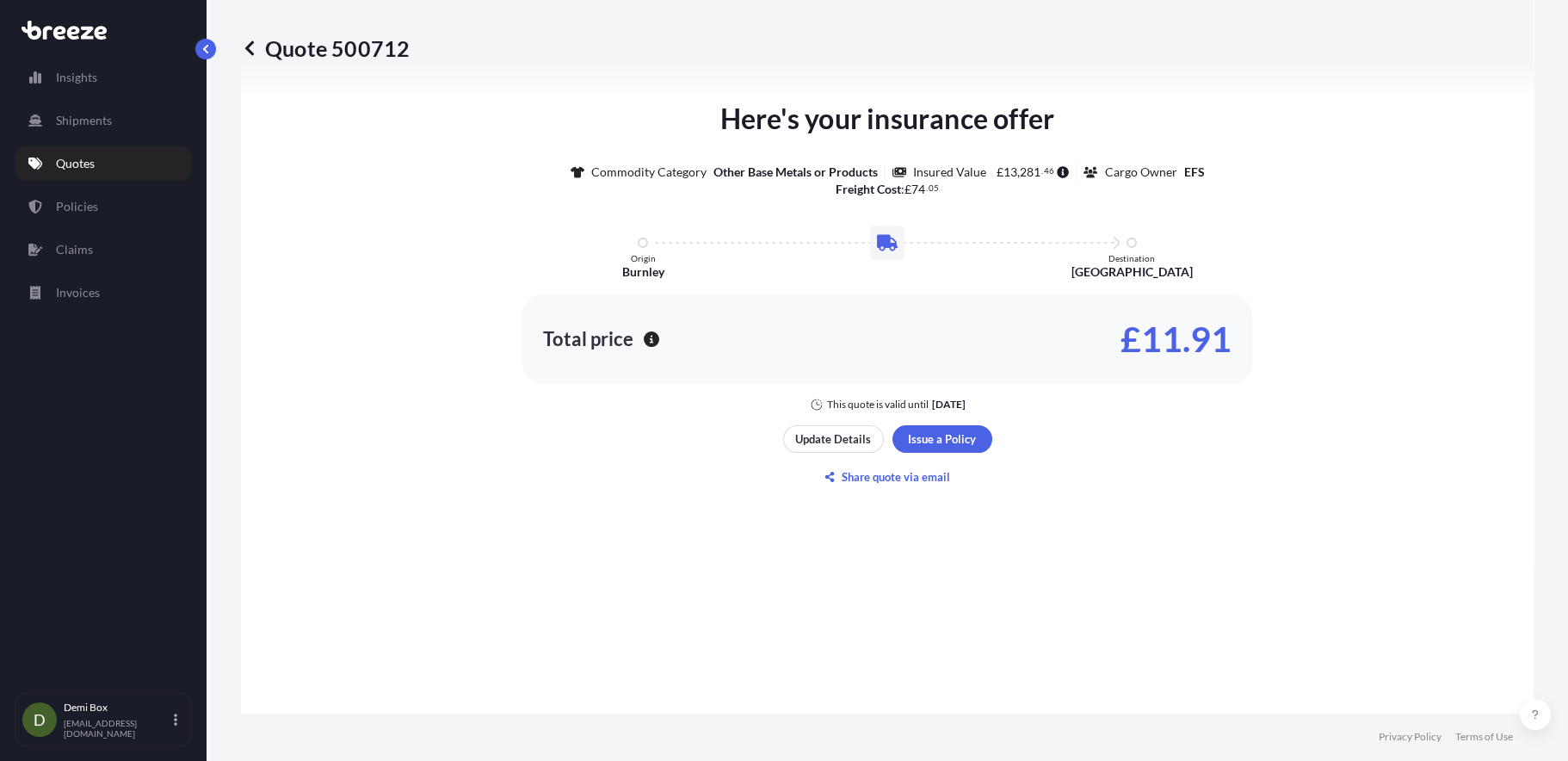
scroll to position [841, 0]
